Goal: Information Seeking & Learning: Learn about a topic

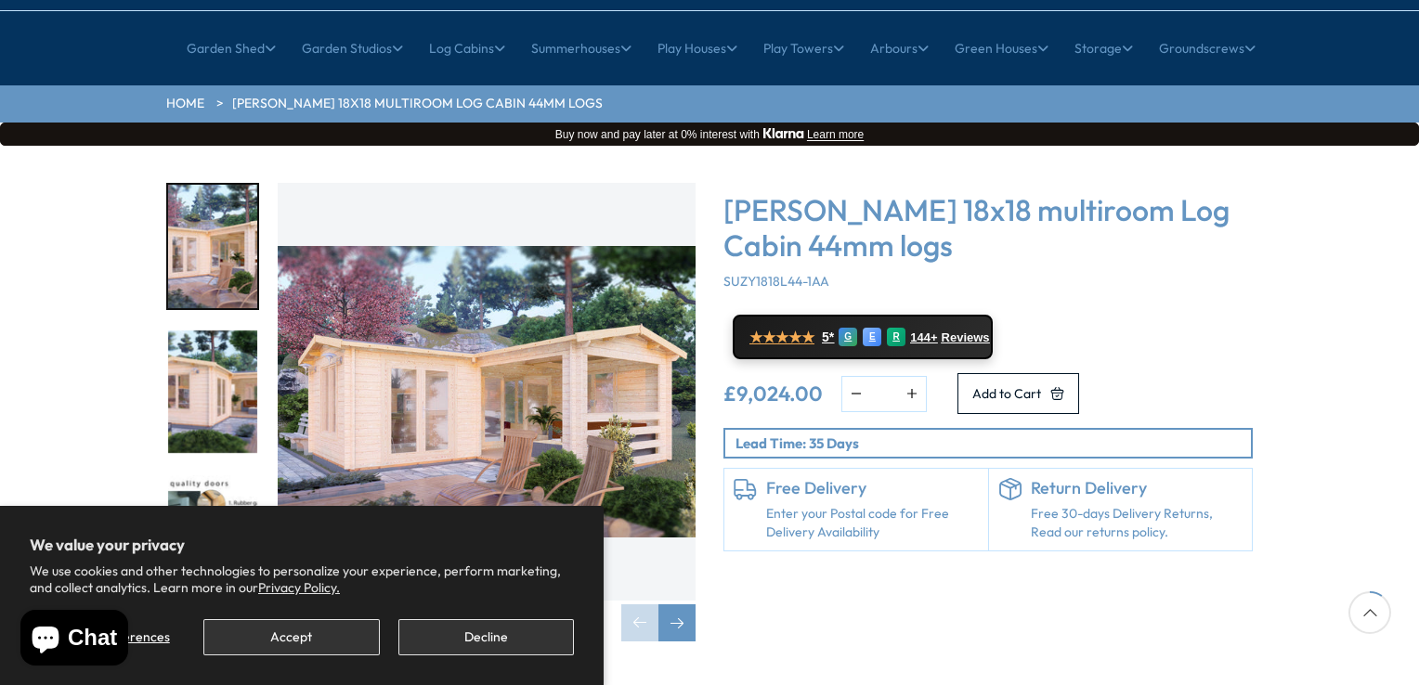
scroll to position [186, 0]
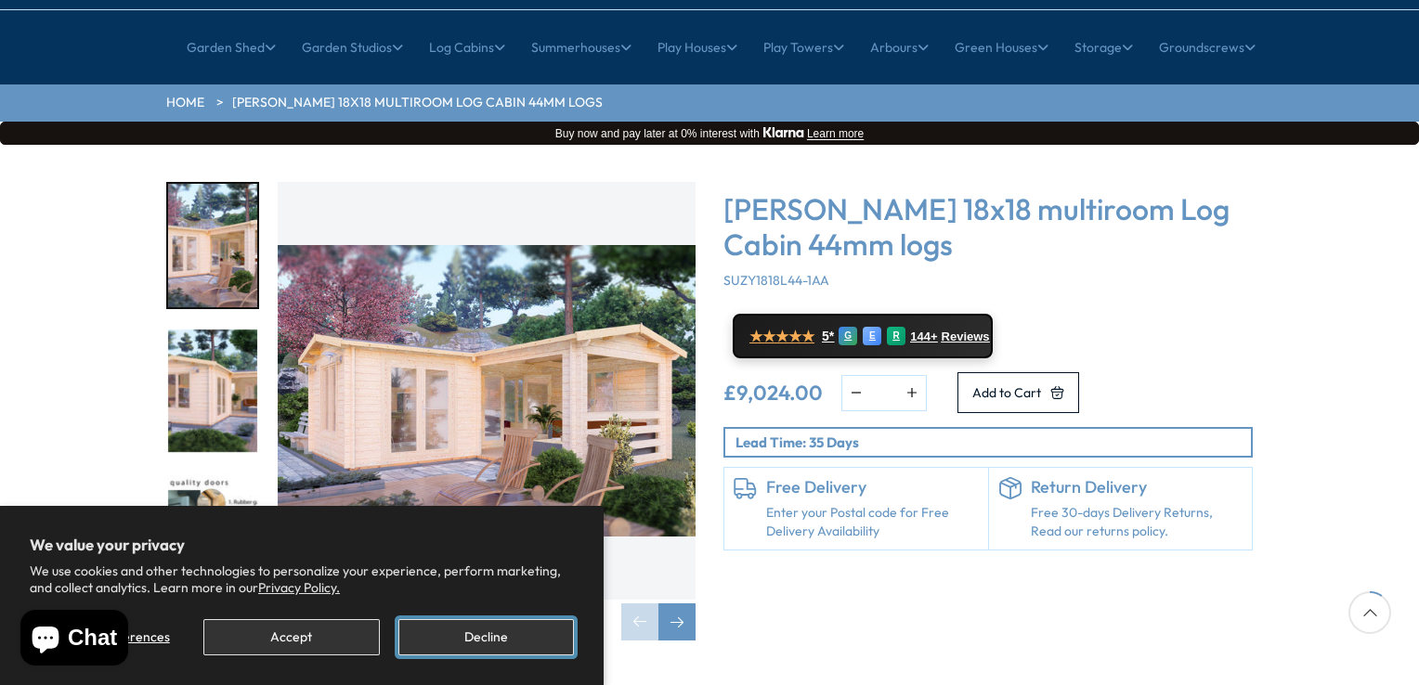
click at [510, 629] on button "Decline" at bounding box center [486, 637] width 176 height 36
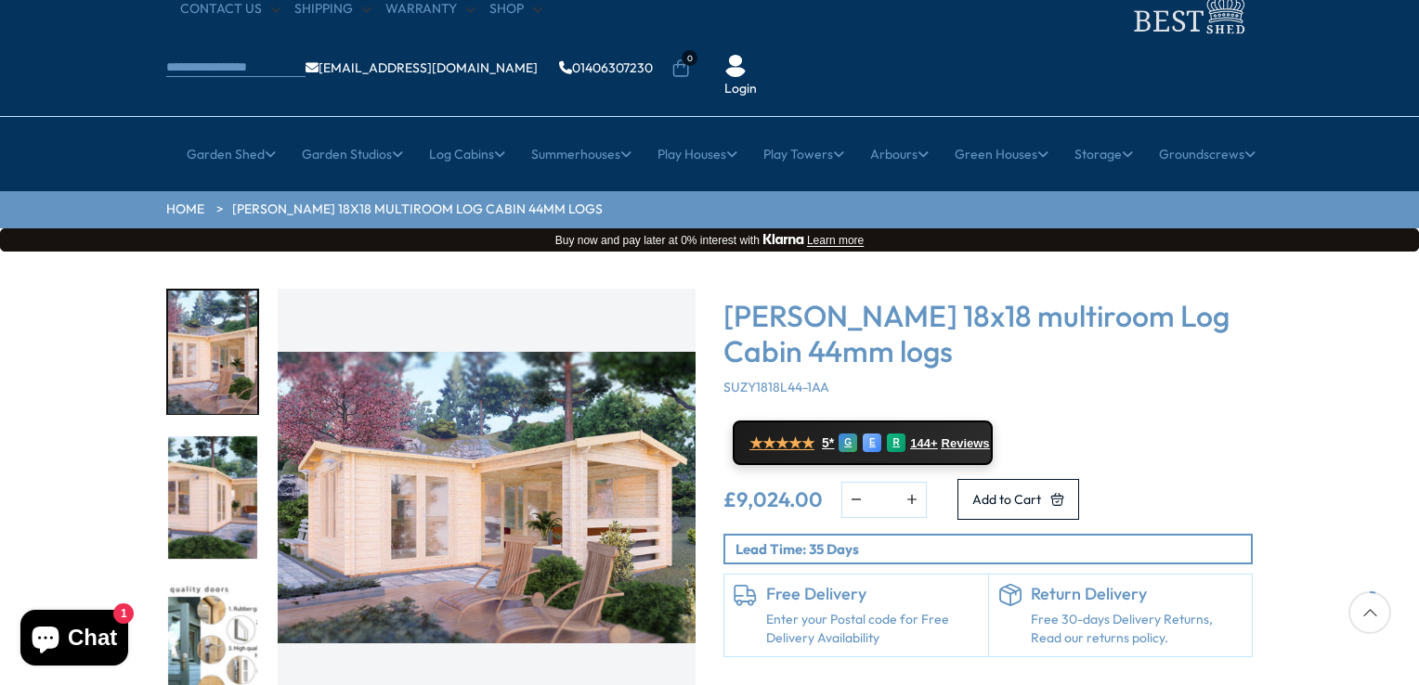
scroll to position [186, 0]
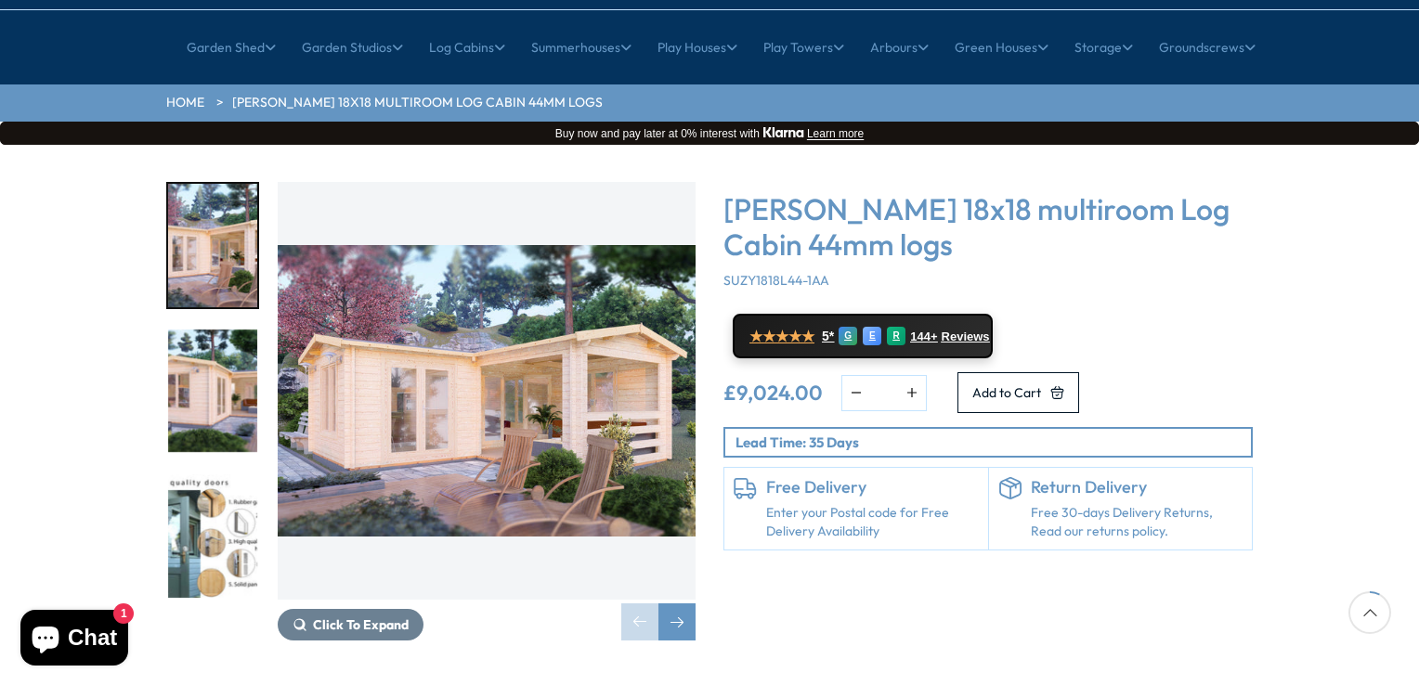
click at [538, 325] on img "1 / 7" at bounding box center [487, 391] width 418 height 418
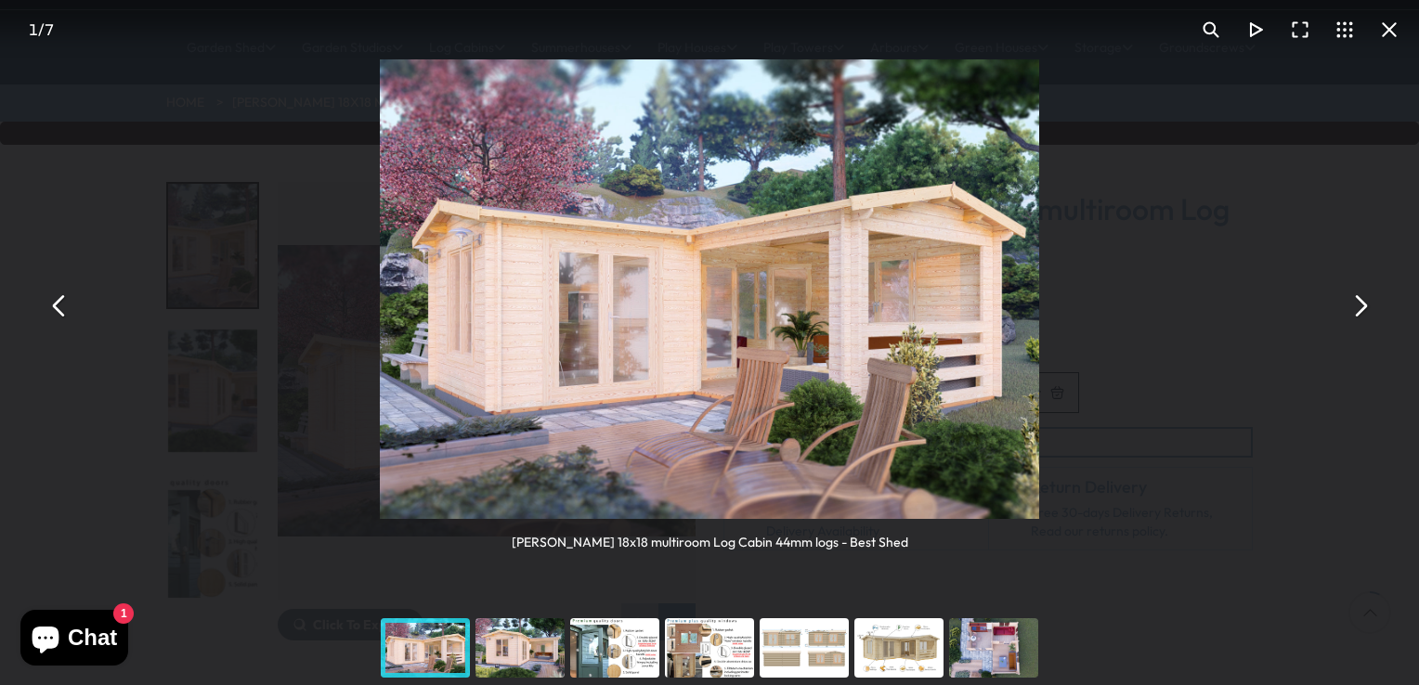
click at [541, 650] on div "You can close this modal content with the ESC key" at bounding box center [520, 648] width 95 height 74
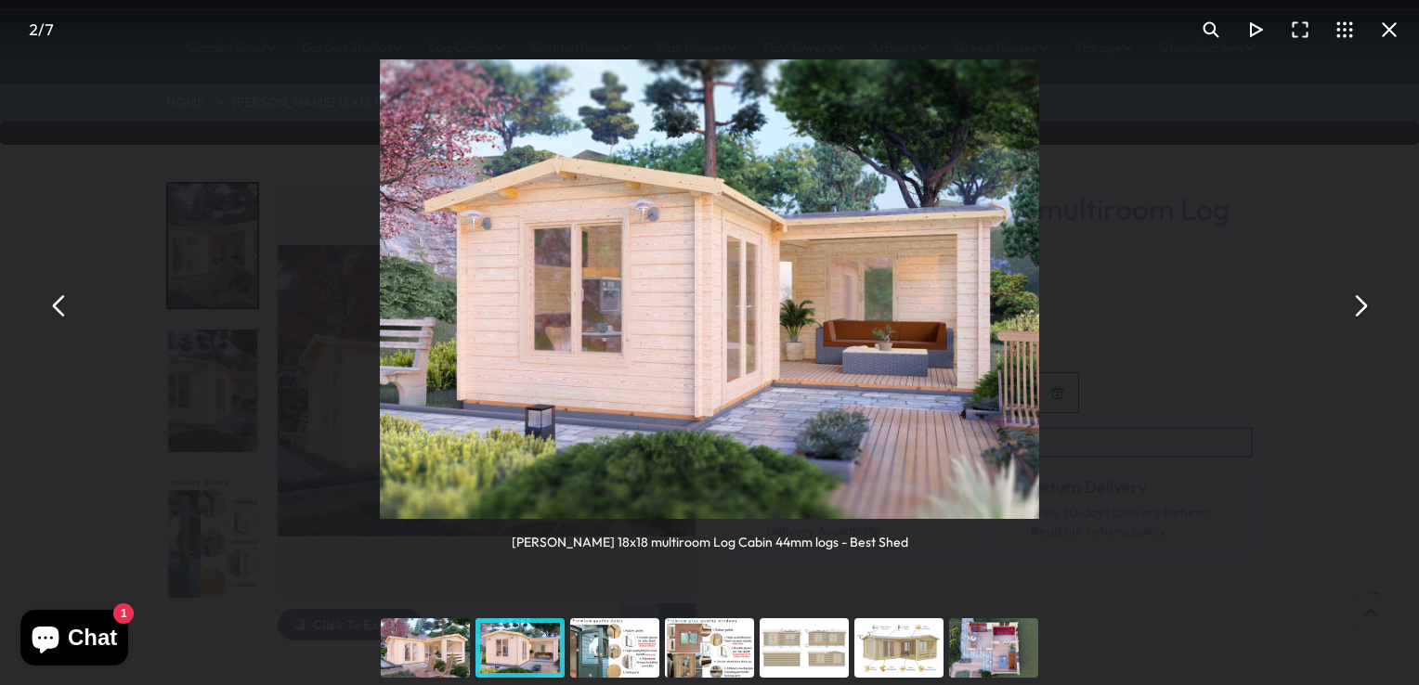
click at [621, 648] on div "You can close this modal content with the ESC key" at bounding box center [614, 648] width 95 height 74
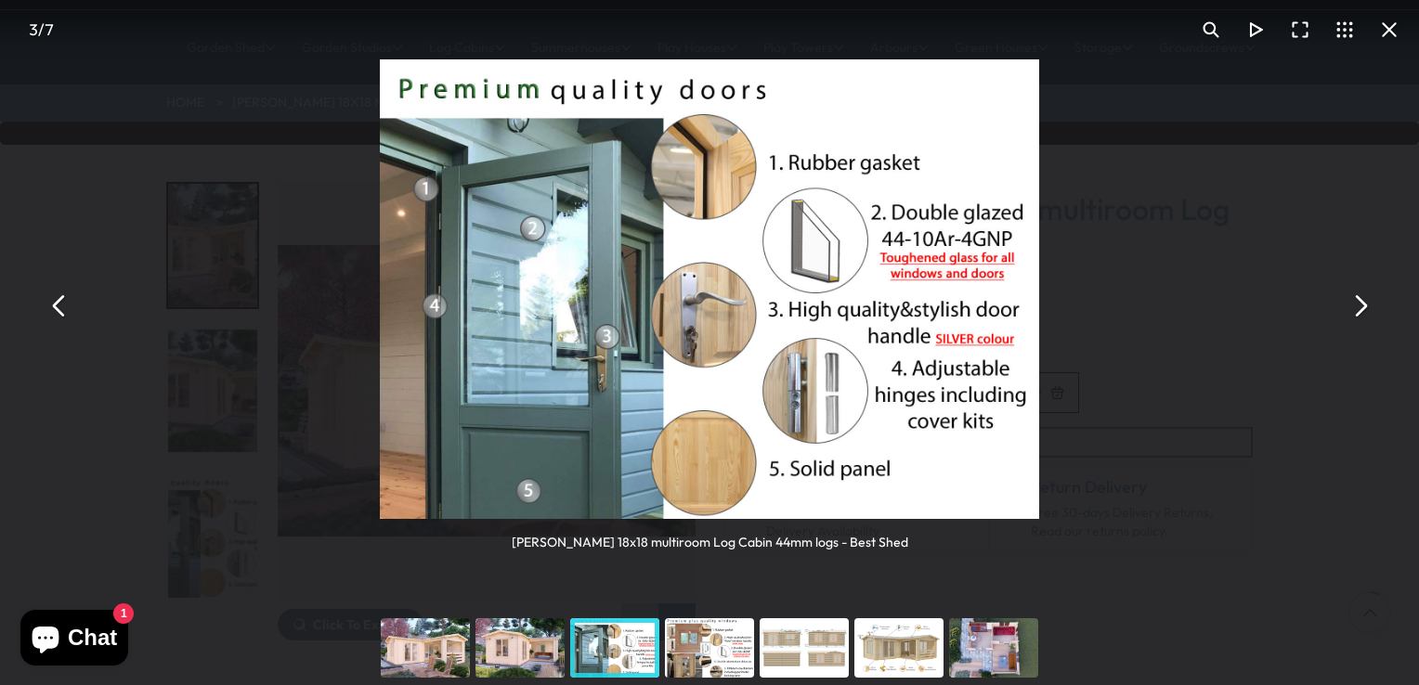
click at [727, 653] on div "You can close this modal content with the ESC key" at bounding box center [709, 648] width 95 height 74
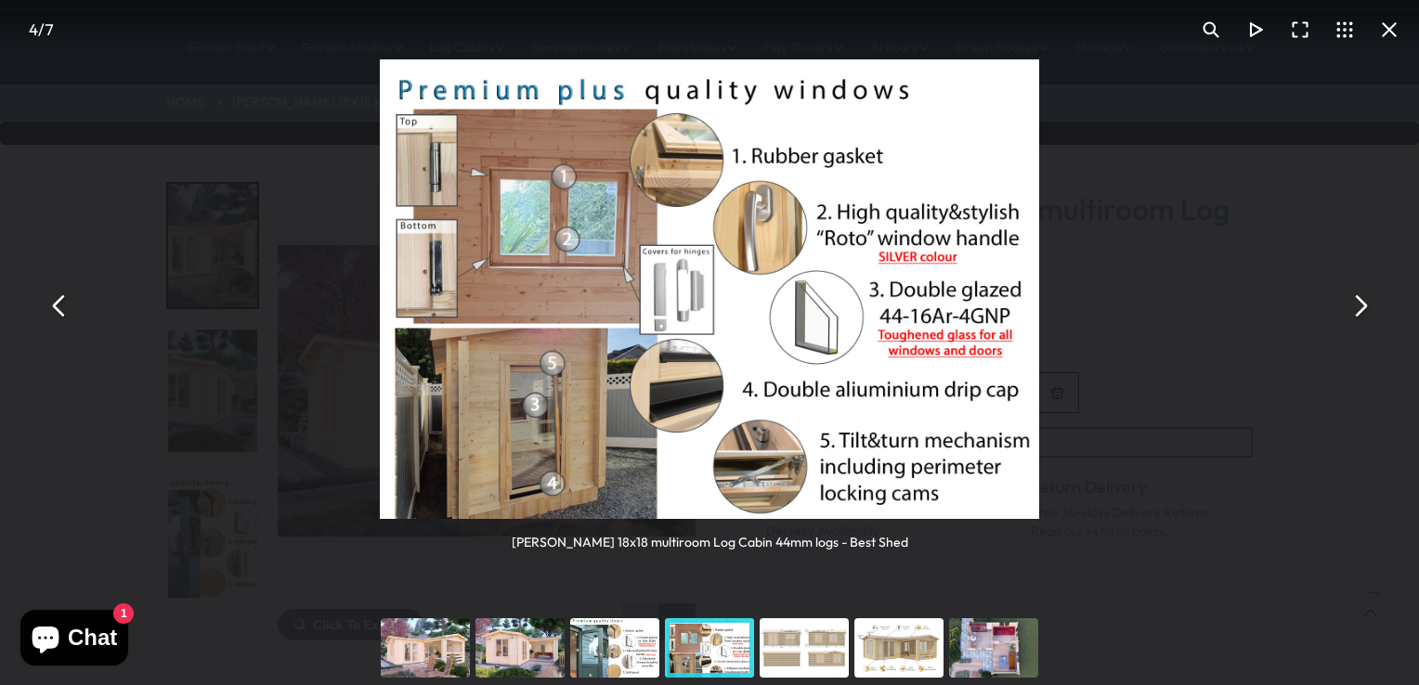
click at [992, 654] on div "You can close this modal content with the ESC key" at bounding box center [993, 648] width 95 height 74
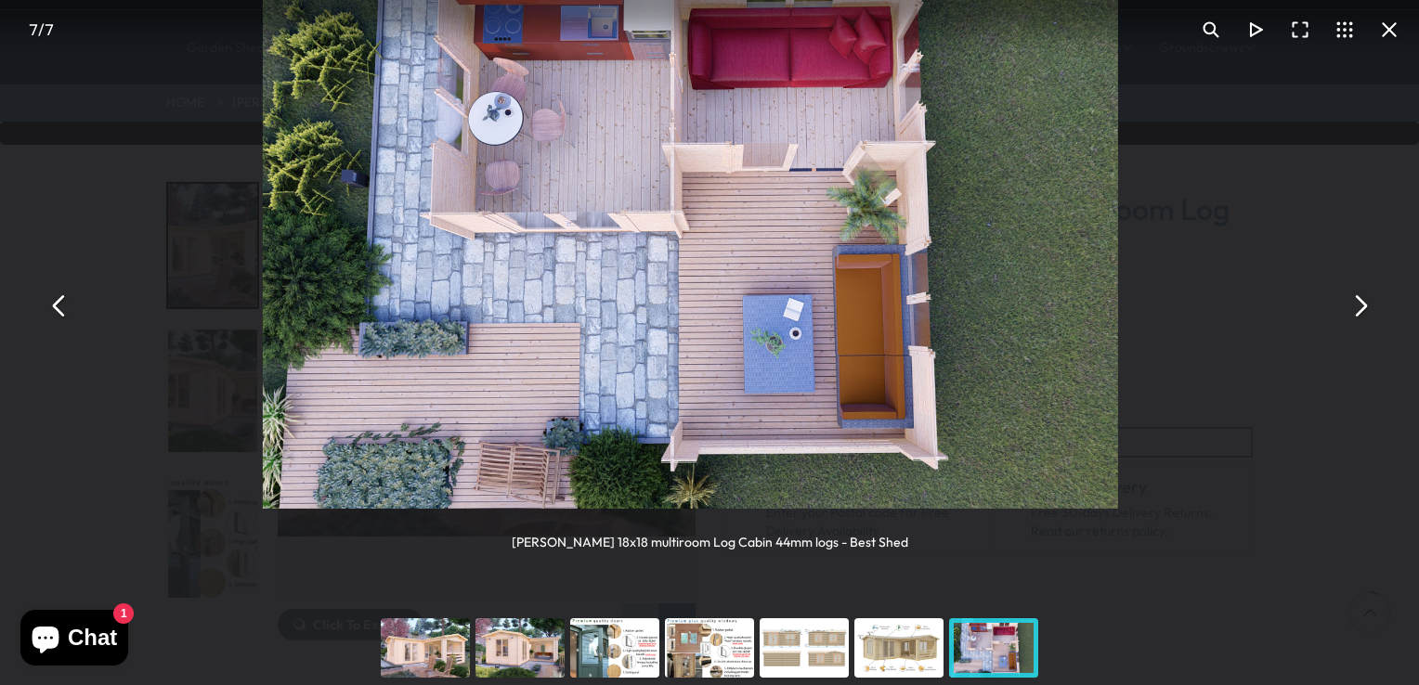
drag, startPoint x: 775, startPoint y: 153, endPoint x: 843, endPoint y: 344, distance: 202.1
click at [795, 219] on img "You can close this modal content with the ESC key" at bounding box center [690, 210] width 855 height 597
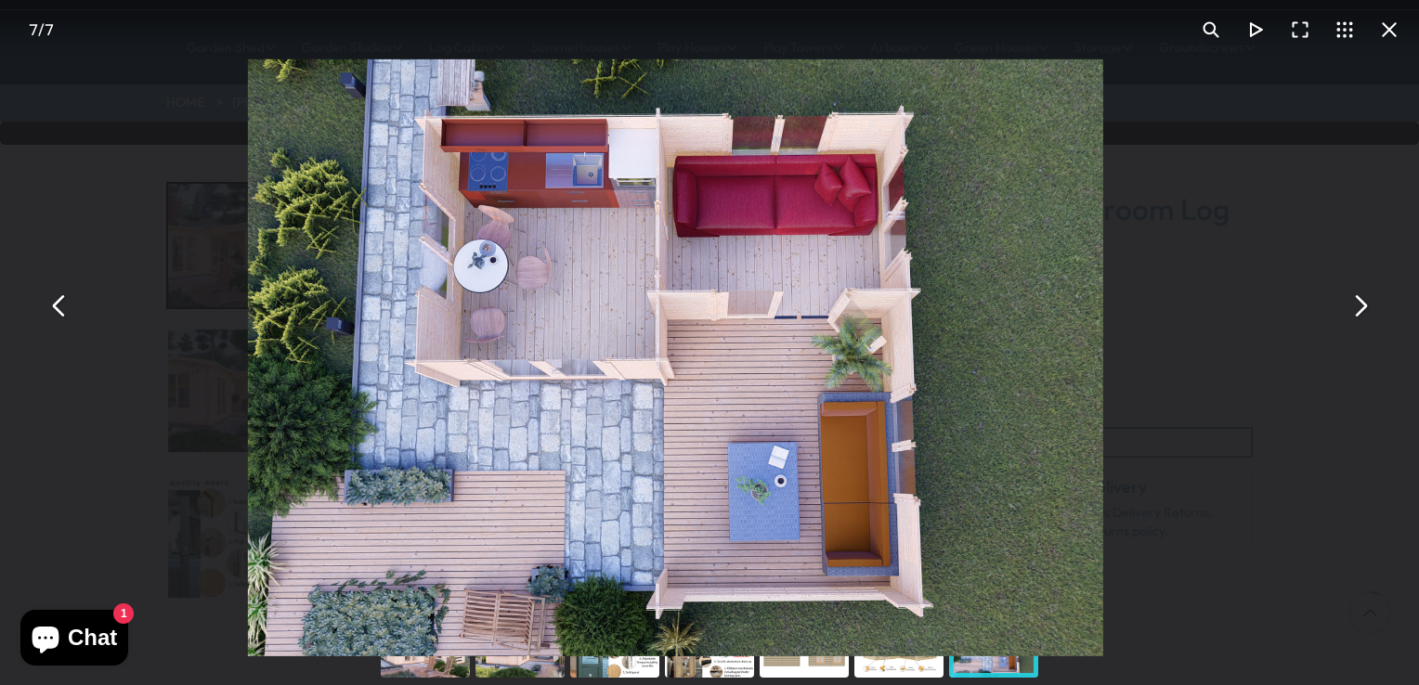
click at [1362, 312] on button "You can close this modal content with the ESC key" at bounding box center [1359, 305] width 45 height 45
